Goal: Task Accomplishment & Management: Manage account settings

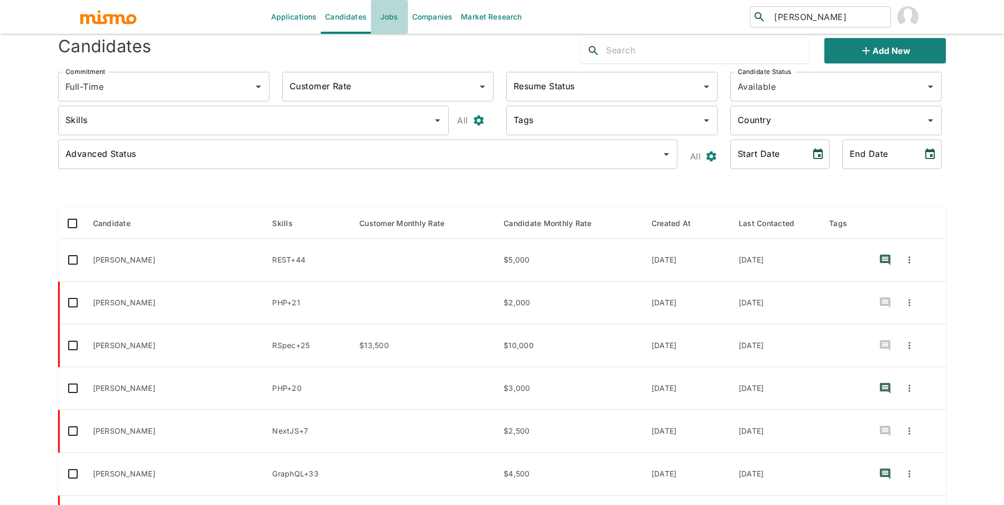
click at [380, 16] on link "Jobs" at bounding box center [389, 17] width 37 height 34
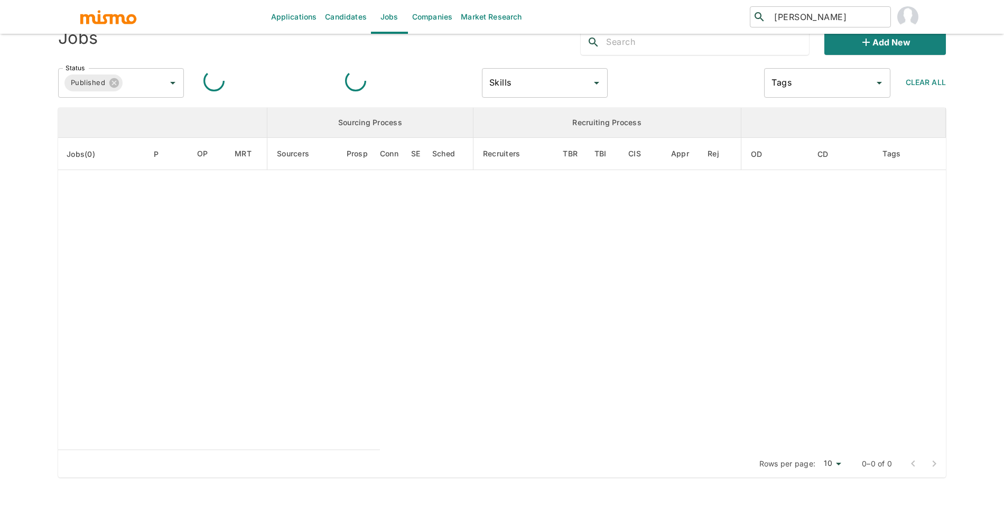
scroll to position [17, 0]
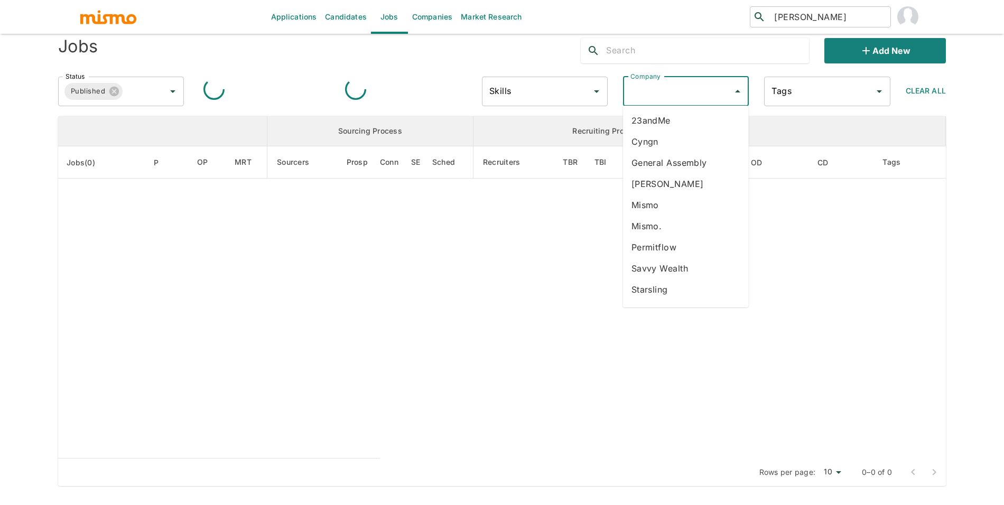
click at [663, 98] on input "Company" at bounding box center [678, 91] width 100 height 20
type input "so"
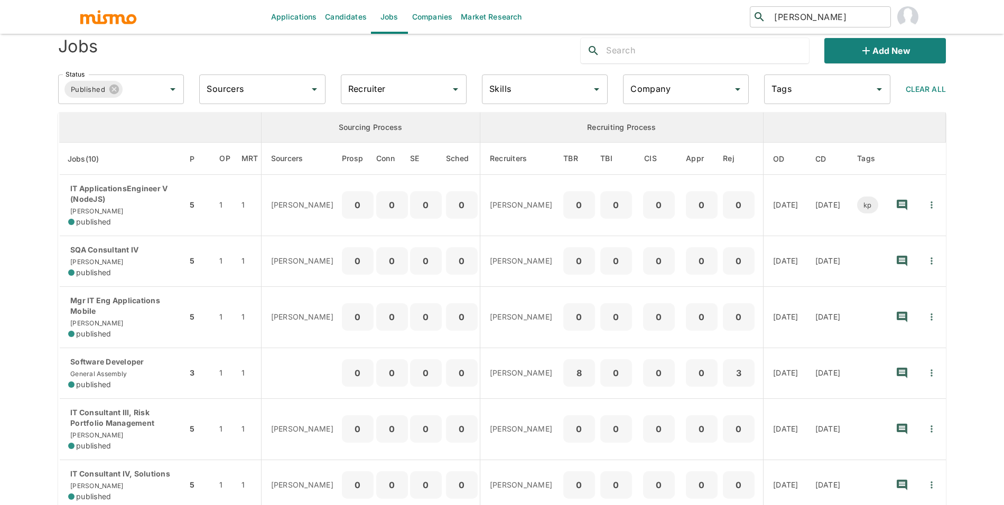
click at [661, 96] on input "Company" at bounding box center [678, 89] width 100 height 20
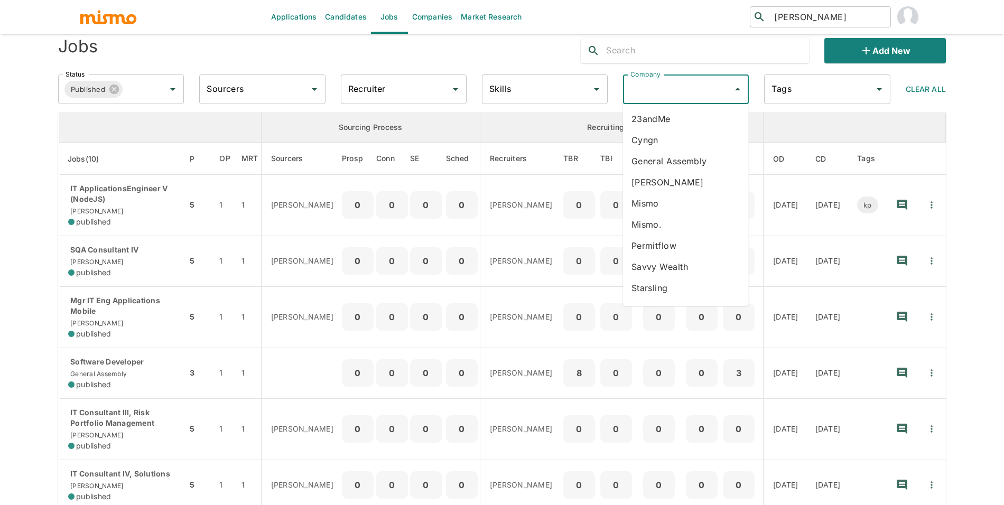
type input "s"
click at [431, 16] on link "Companies" at bounding box center [432, 17] width 49 height 34
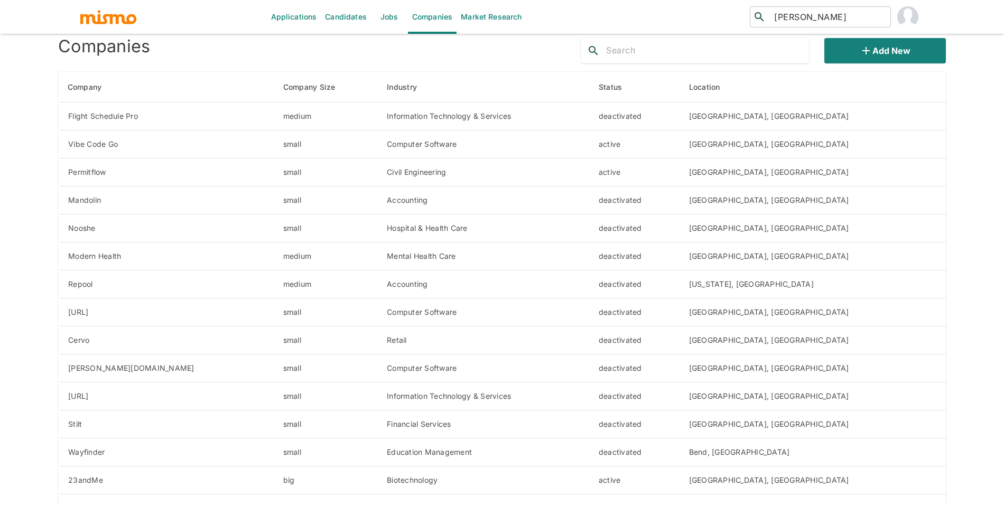
click at [641, 51] on input "text" at bounding box center [707, 50] width 203 height 17
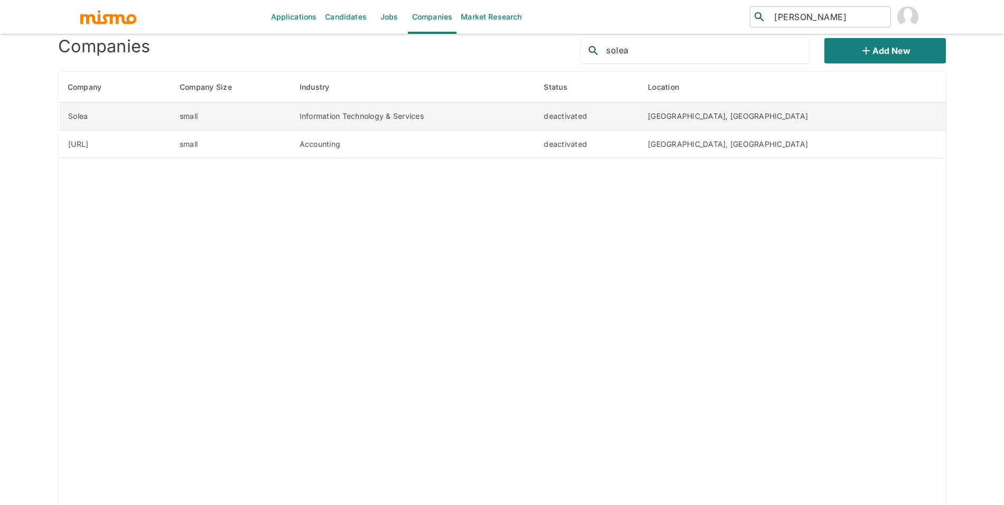
type input "solea"
click at [640, 115] on td "deactivated" at bounding box center [587, 117] width 104 height 28
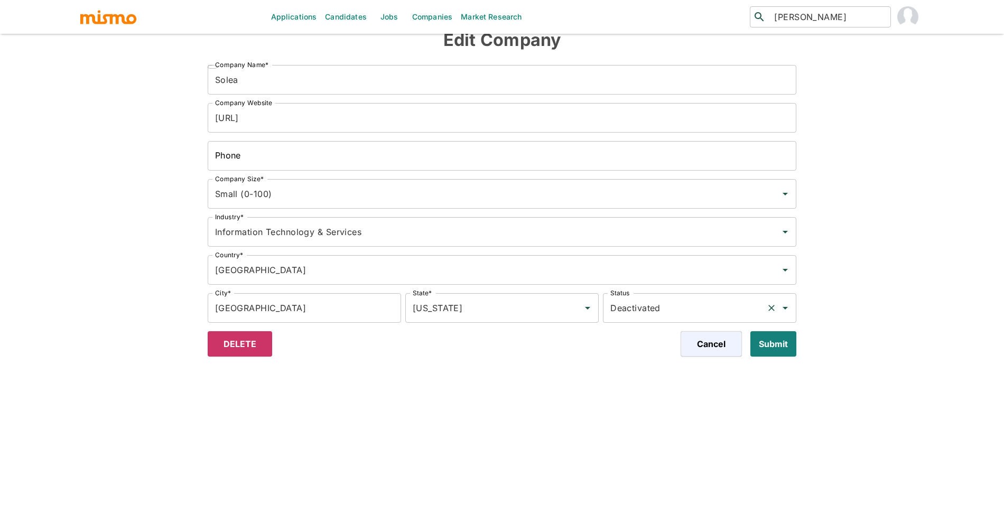
click at [629, 301] on input "Deactivated" at bounding box center [685, 308] width 154 height 20
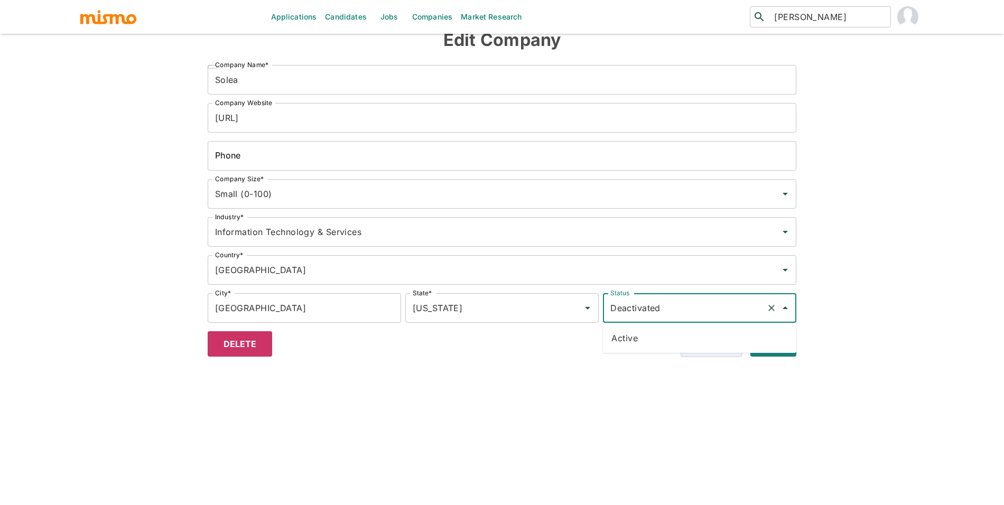
click at [645, 337] on li "Active" at bounding box center [699, 338] width 193 height 21
type input "Active"
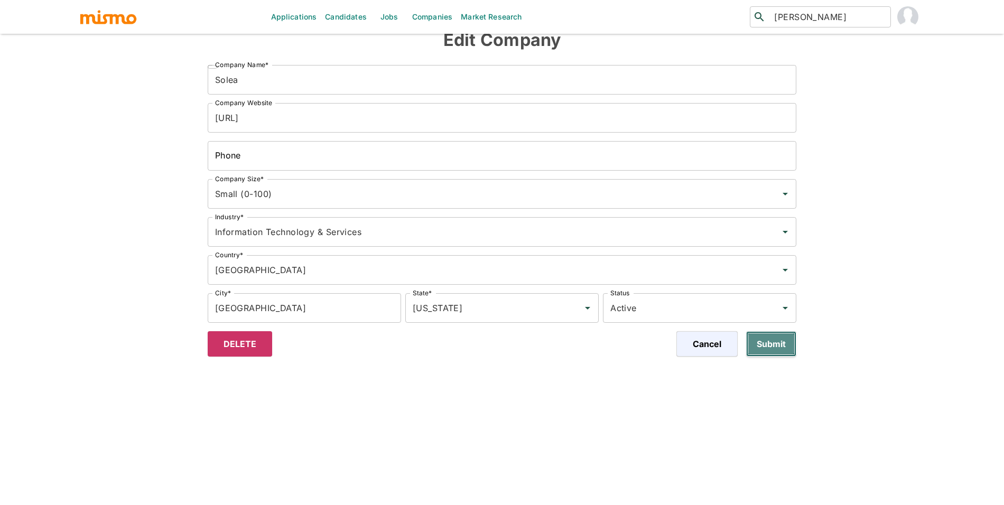
click at [762, 344] on button "Submit" at bounding box center [771, 343] width 50 height 25
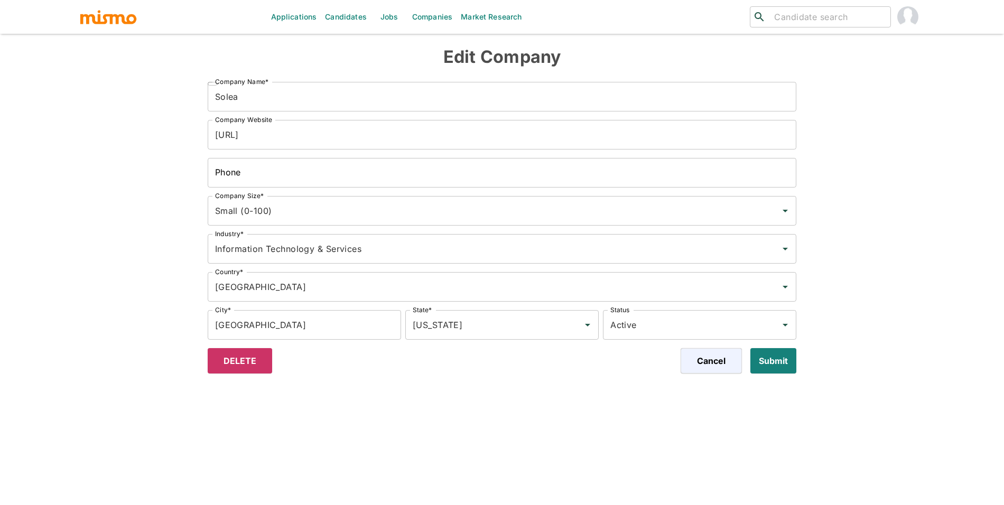
click at [393, 17] on link "Jobs" at bounding box center [389, 17] width 37 height 34
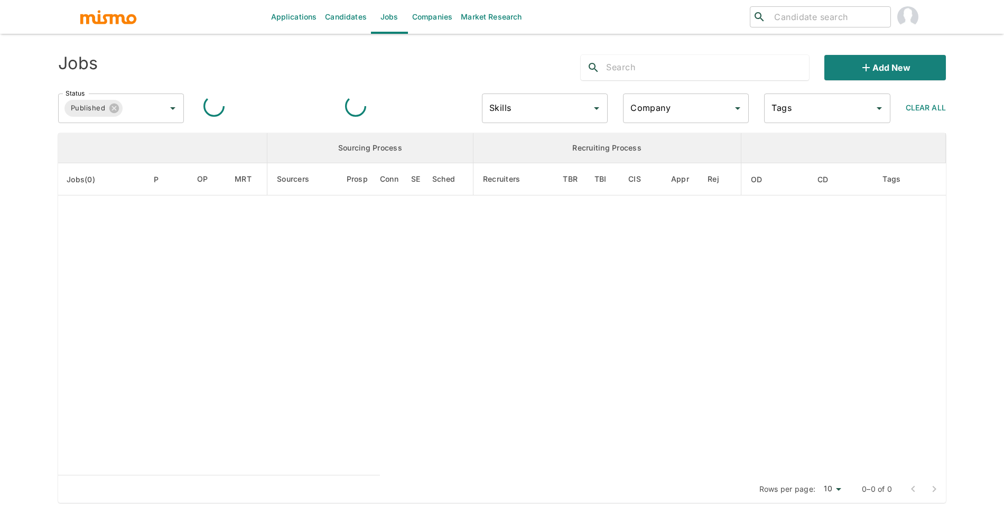
click at [665, 112] on input "Company" at bounding box center [678, 108] width 100 height 20
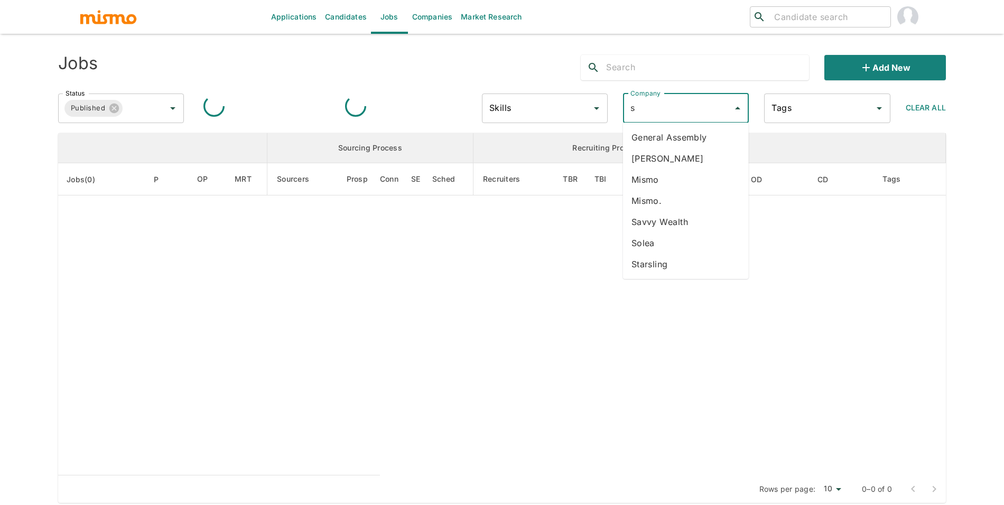
type input "s"
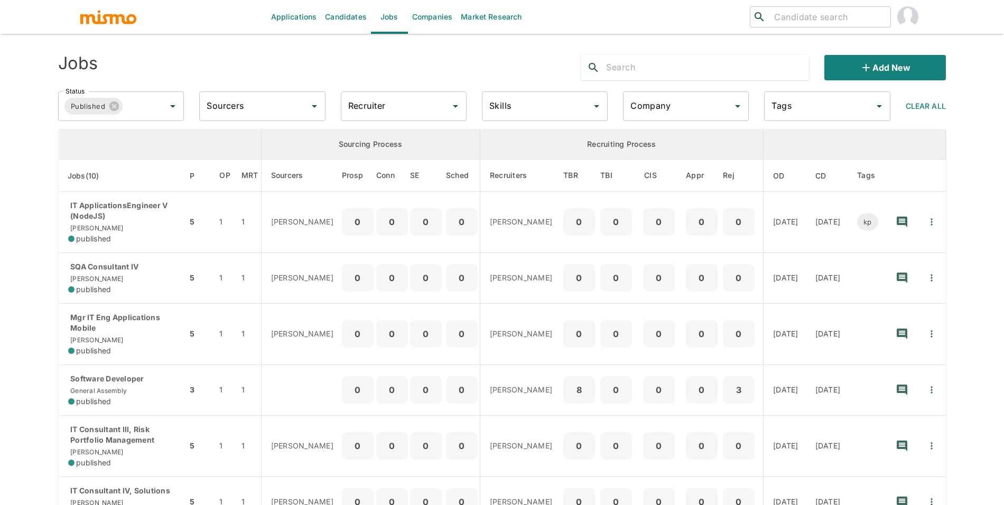
click at [665, 113] on input "Company" at bounding box center [678, 106] width 100 height 20
type input "sol"
click at [646, 133] on li "Solea" at bounding box center [686, 135] width 126 height 21
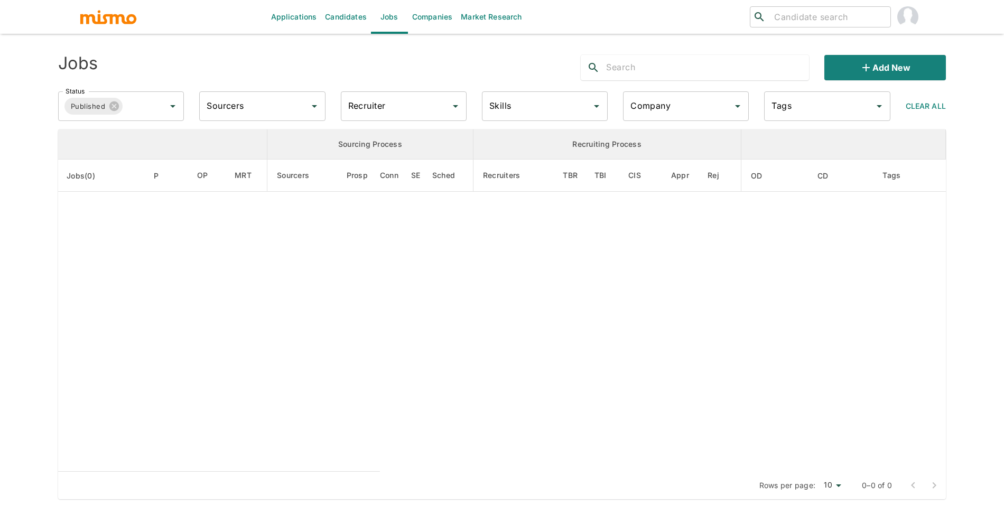
type input "Solea"
click at [139, 107] on input "Status" at bounding box center [136, 106] width 25 height 20
click at [127, 142] on li "Public" at bounding box center [122, 135] width 126 height 21
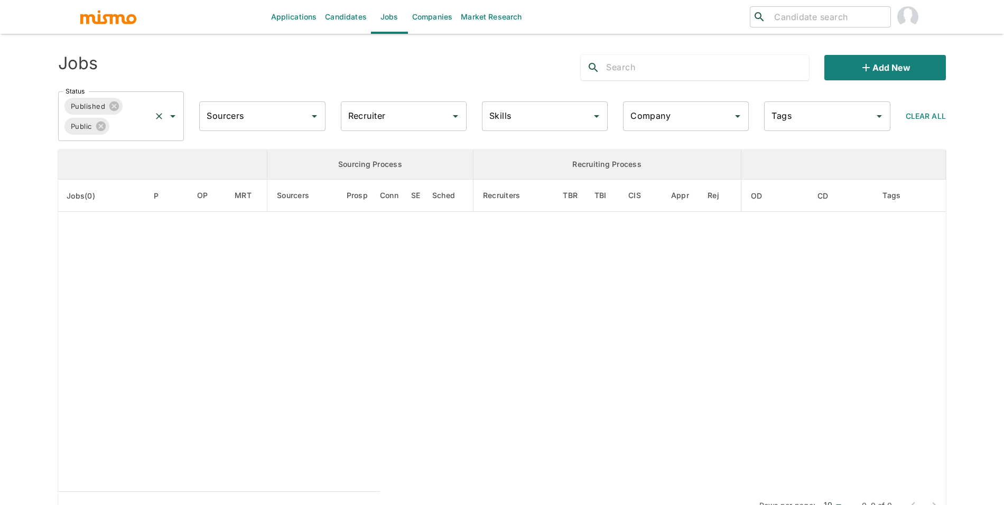
type input "Solea"
click at [131, 130] on input "Status" at bounding box center [130, 126] width 39 height 20
click at [125, 151] on li "Filled" at bounding box center [122, 155] width 126 height 21
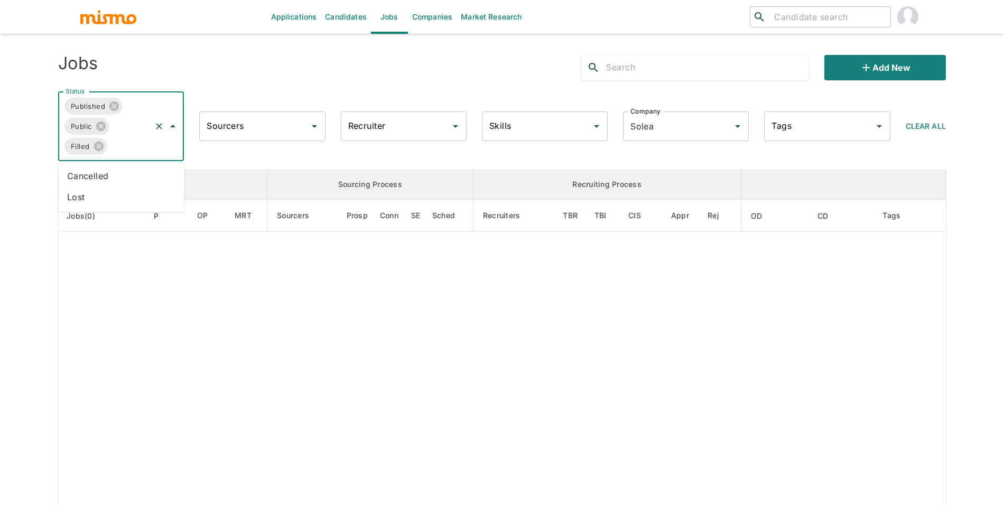
click at [125, 148] on input "Status" at bounding box center [129, 146] width 41 height 20
click at [121, 177] on li "Cancelled" at bounding box center [122, 175] width 126 height 21
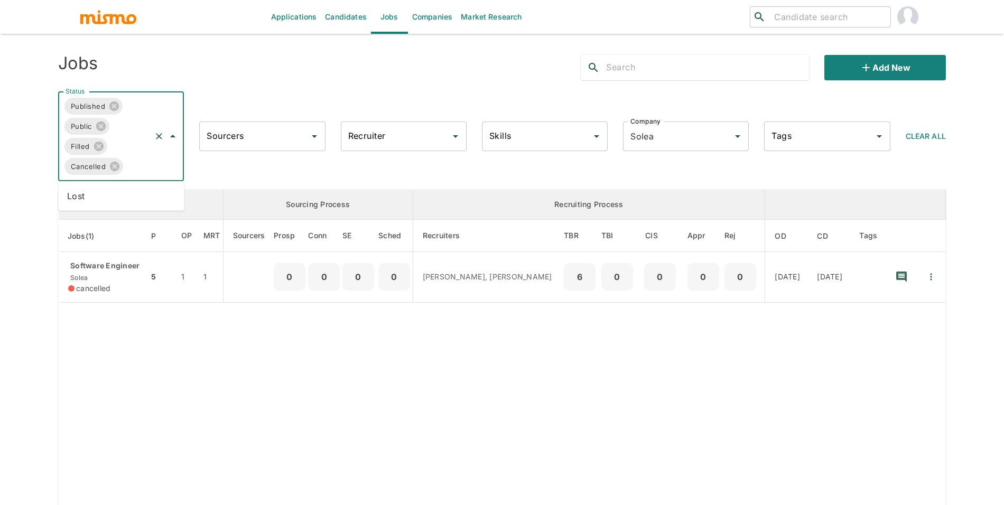
click at [125, 170] on input "Status" at bounding box center [137, 166] width 25 height 20
click at [123, 200] on li "Lost" at bounding box center [122, 196] width 126 height 21
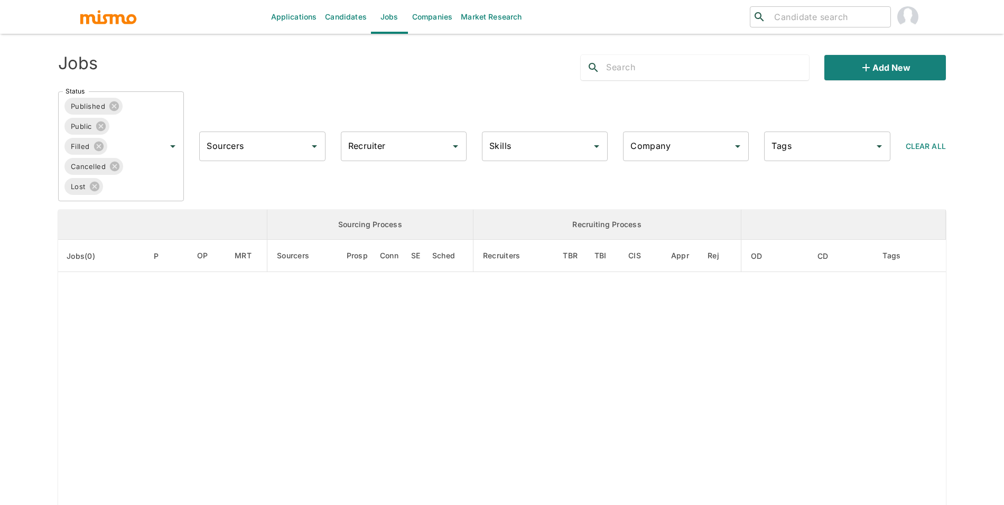
type input "Solea"
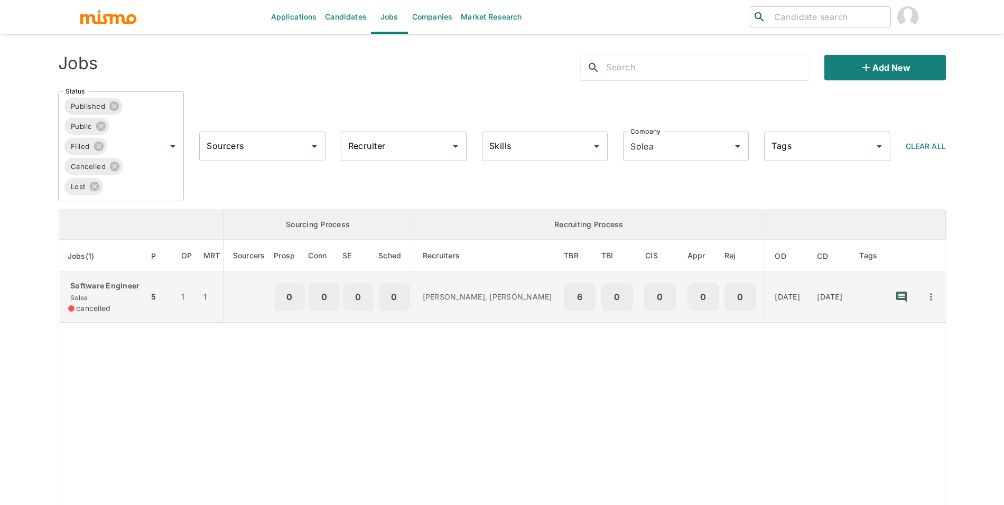
click at [106, 314] on span "cancelled" at bounding box center [93, 308] width 34 height 11
